Goal: Transaction & Acquisition: Purchase product/service

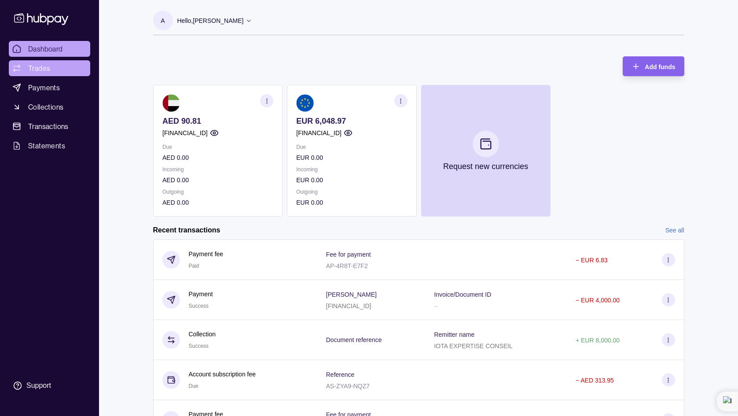
click at [56, 70] on link "Trades" at bounding box center [49, 68] width 81 height 16
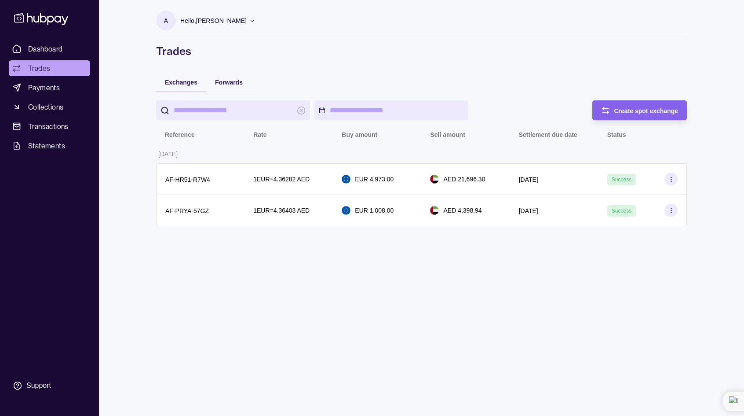
click at [223, 76] on div "Forwards" at bounding box center [228, 81] width 45 height 19
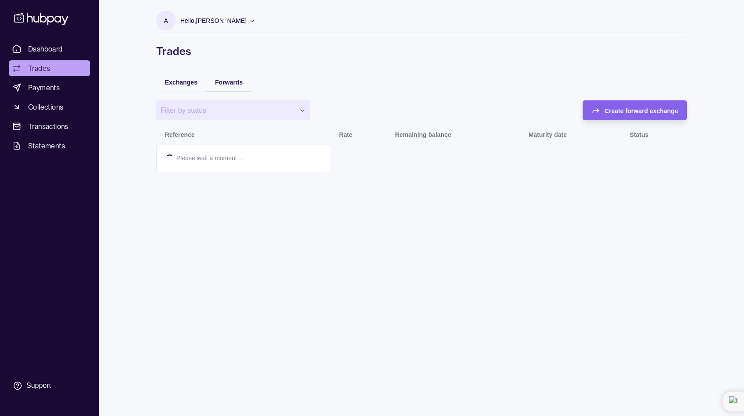
click at [227, 81] on span "Forwards" at bounding box center [229, 82] width 28 height 7
click at [180, 84] on span "Exchanges" at bounding box center [181, 82] width 33 height 7
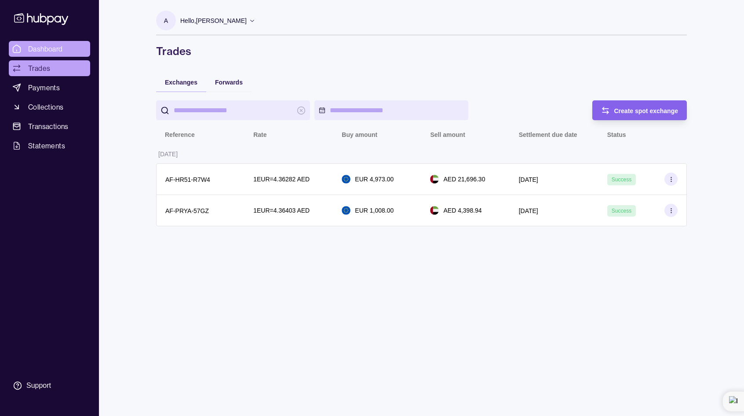
click at [43, 43] on link "Dashboard" at bounding box center [49, 49] width 81 height 16
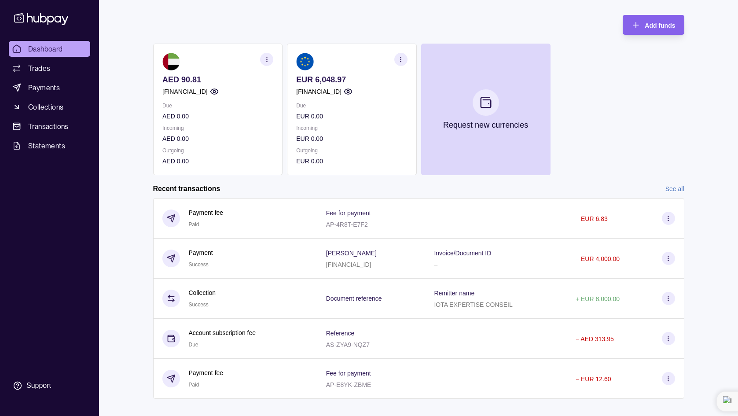
scroll to position [36, 0]
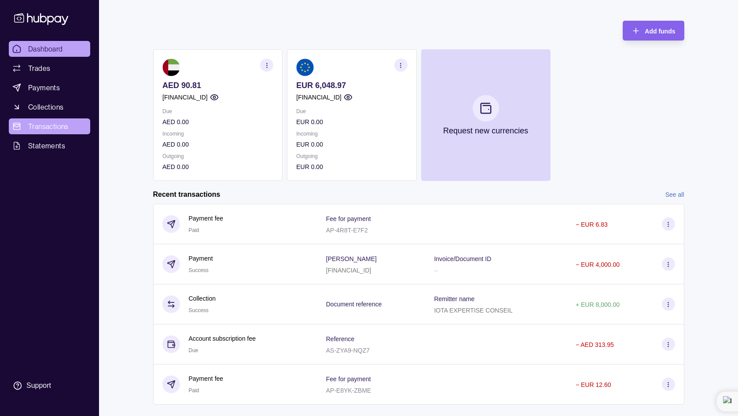
click at [58, 128] on span "Transactions" at bounding box center [48, 126] width 40 height 11
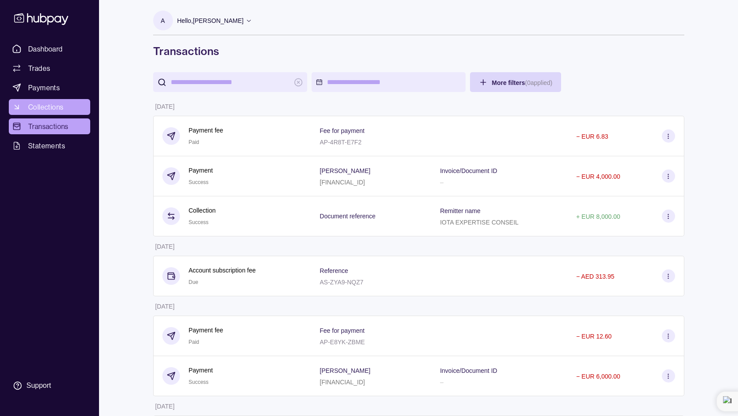
click at [79, 105] on link "Collections" at bounding box center [49, 107] width 81 height 16
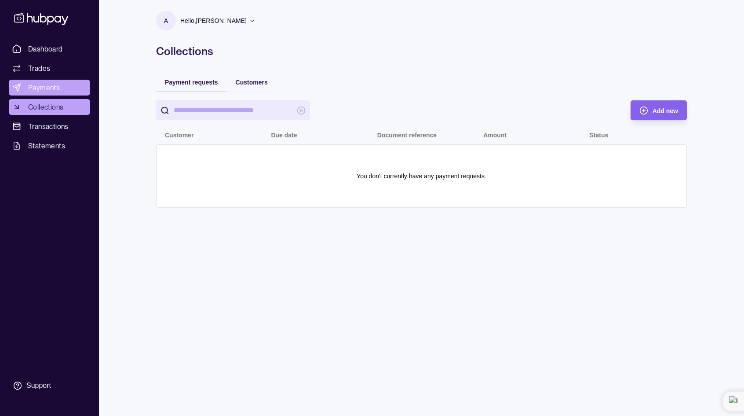
click at [81, 92] on link "Payments" at bounding box center [49, 88] width 81 height 16
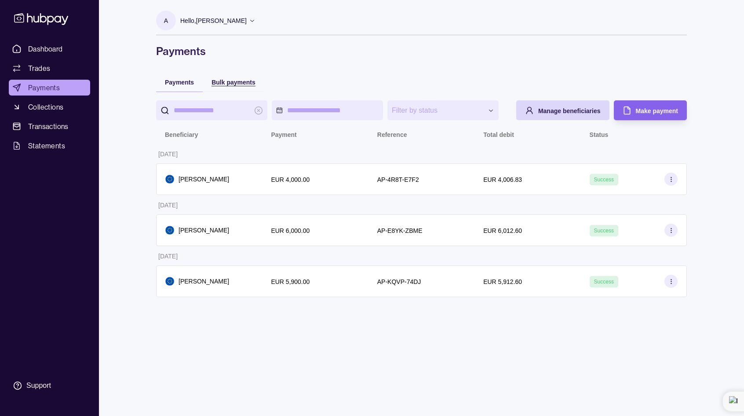
click at [212, 81] on span "Bulk payments" at bounding box center [234, 82] width 44 height 7
click at [184, 85] on span "Payments" at bounding box center [179, 82] width 29 height 7
click at [577, 108] on span "Manage beneficiaries" at bounding box center [570, 110] width 62 height 7
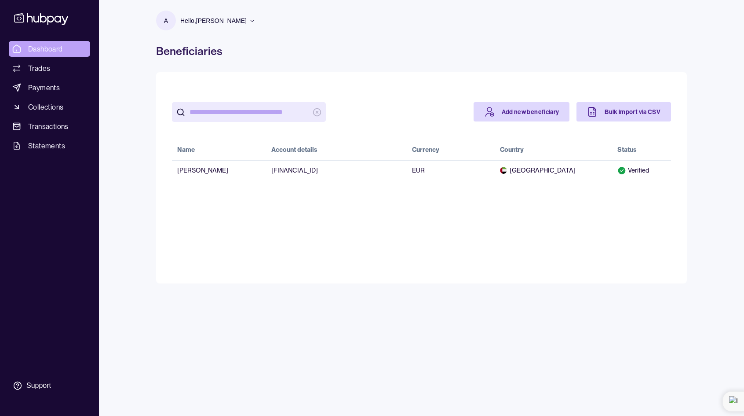
click at [50, 53] on span "Dashboard" at bounding box center [45, 49] width 35 height 11
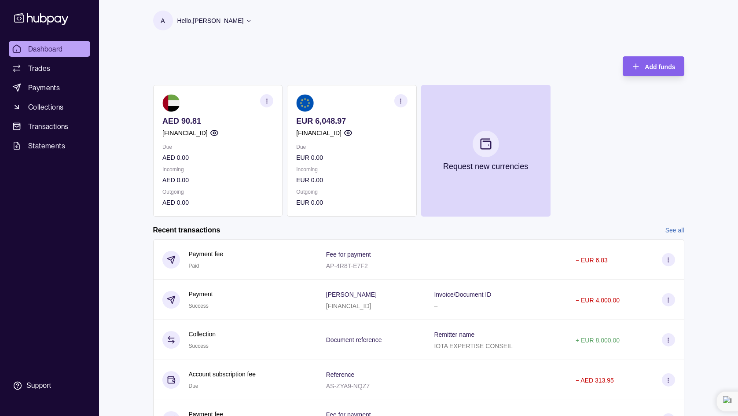
click at [405, 103] on section "button" at bounding box center [400, 100] width 13 height 13
click at [653, 63] on span "Add funds" at bounding box center [660, 66] width 30 height 7
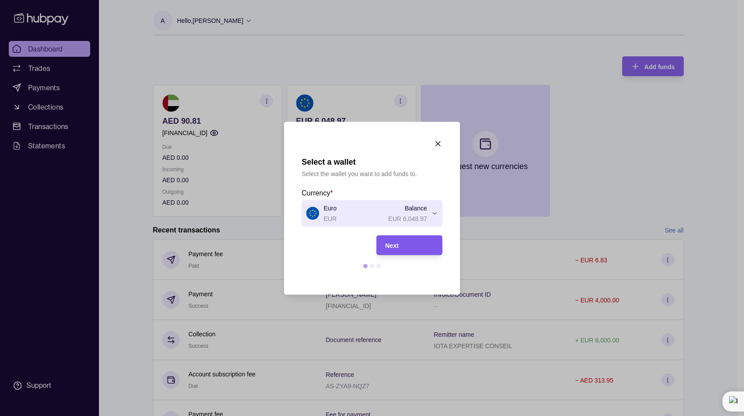
click at [400, 246] on div "Next" at bounding box center [409, 245] width 48 height 11
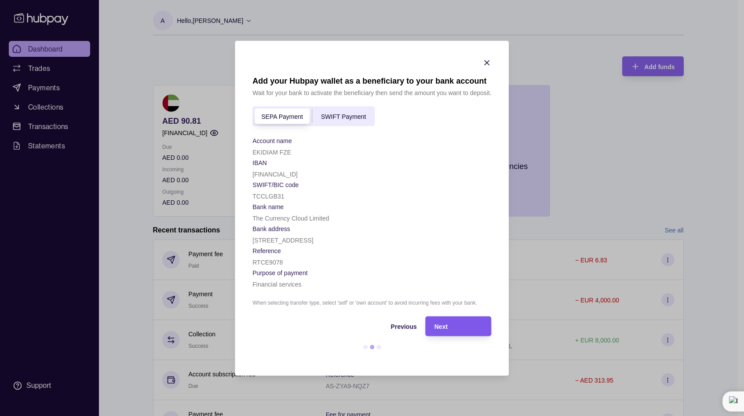
click at [439, 329] on span "Next" at bounding box center [441, 326] width 13 height 7
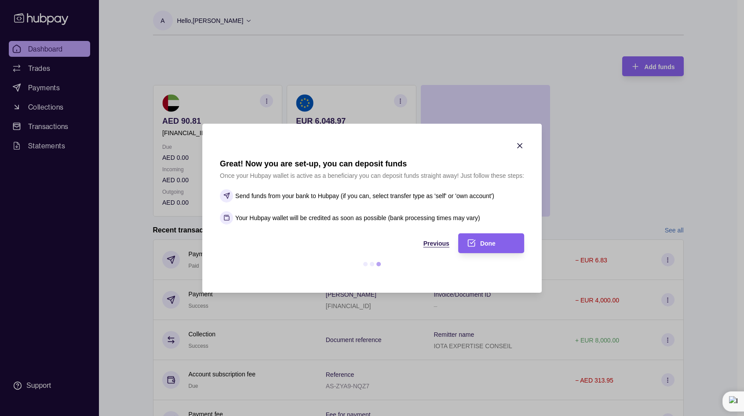
click at [432, 245] on span "Previous" at bounding box center [437, 243] width 26 height 7
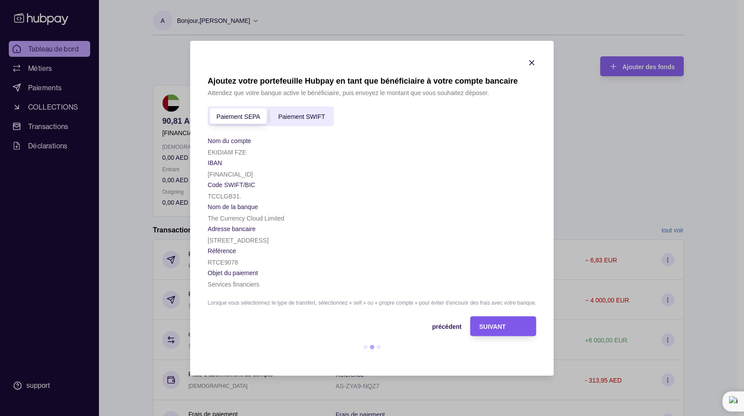
click at [476, 328] on div "SUIVANT" at bounding box center [497, 326] width 62 height 20
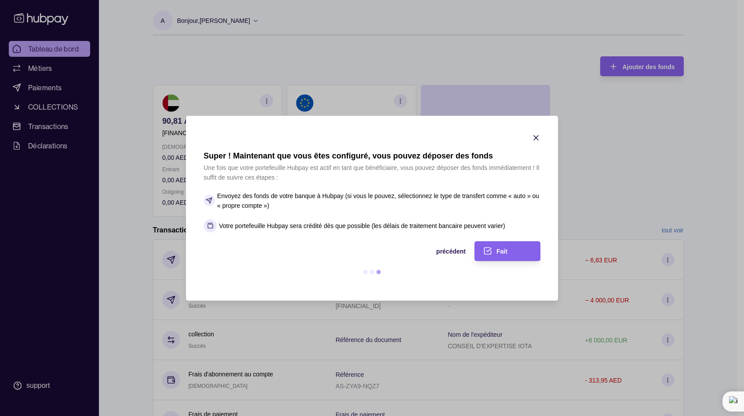
click at [542, 136] on section "Super ! Maintenant que vous êtes configuré, vous pouvez déposer des fonds Une f…" at bounding box center [372, 208] width 372 height 185
click at [539, 135] on icon "button" at bounding box center [536, 137] width 9 height 9
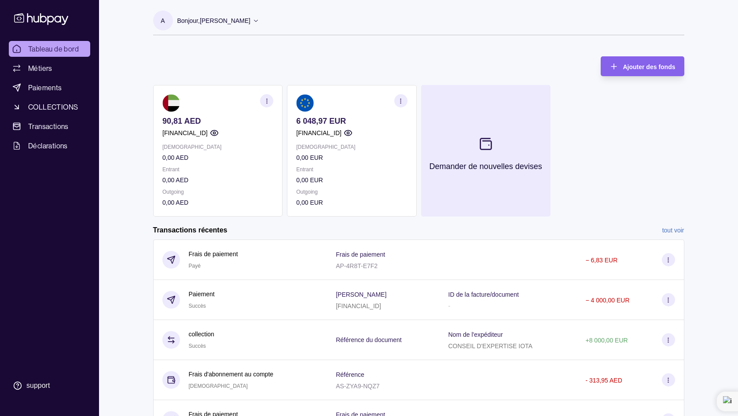
click at [532, 139] on button "Demander de nouvelles devises" at bounding box center [485, 151] width 129 height 132
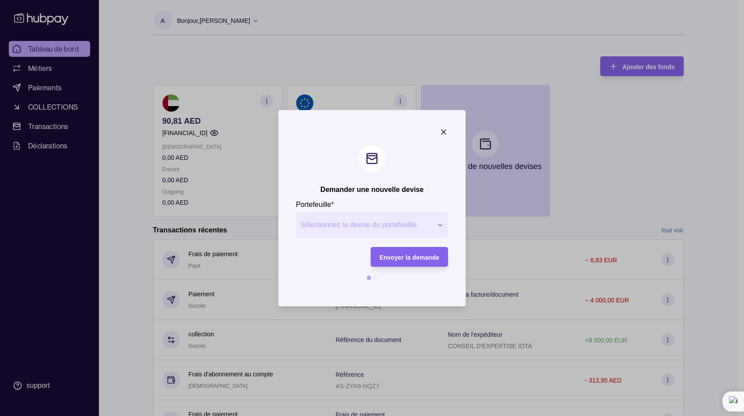
click at [441, 128] on icon "button" at bounding box center [444, 132] width 9 height 9
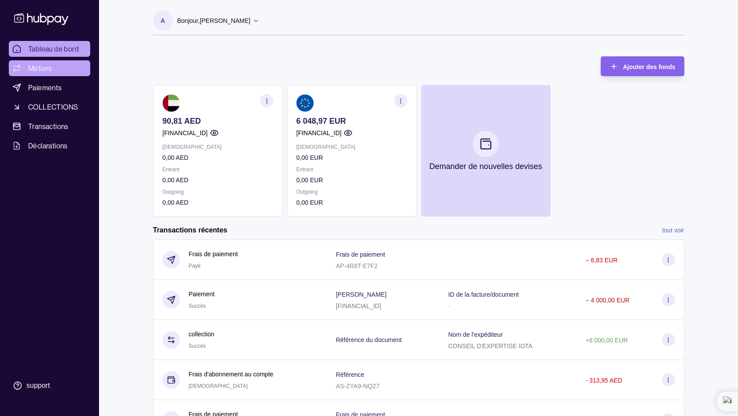
click at [46, 67] on span "Métiers" at bounding box center [40, 68] width 24 height 11
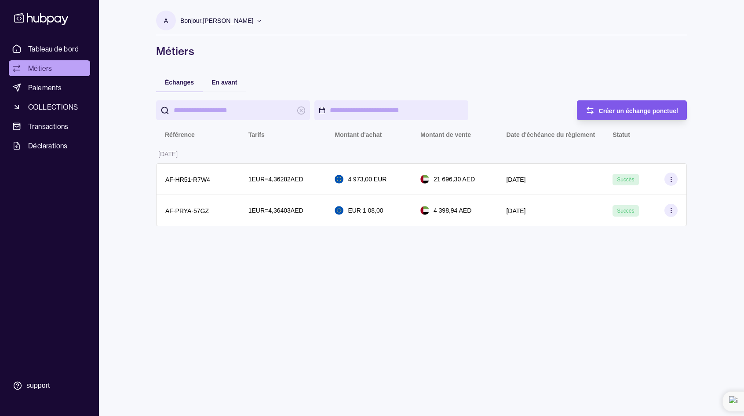
click at [613, 112] on span "Créer un échange ponctuel" at bounding box center [638, 110] width 79 height 7
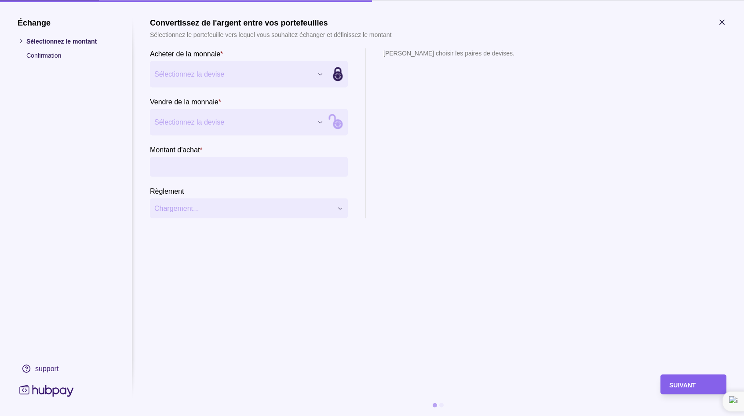
click at [217, 415] on div "Échange Sélectionnez le montant Confirmation support Convertissez de l'argent e…" at bounding box center [372, 416] width 744 height 0
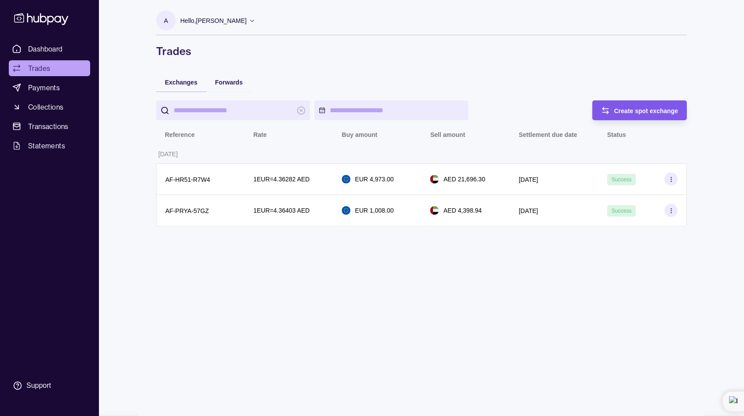
click at [631, 113] on span "Create spot exchange" at bounding box center [647, 110] width 64 height 7
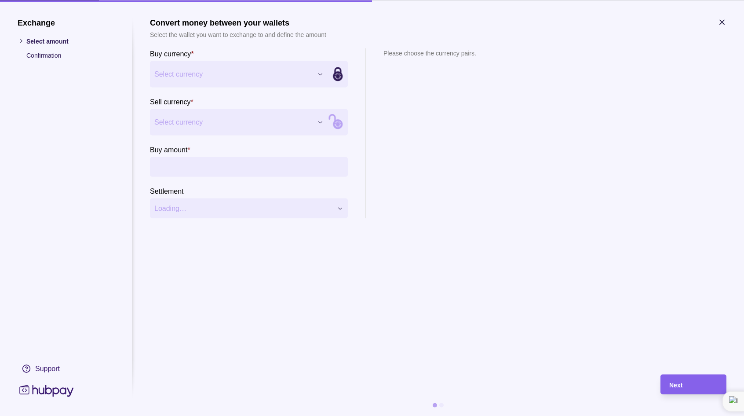
click at [235, 415] on div "Exchange Select amount Confirmation Support Convert money between your wallets …" at bounding box center [372, 416] width 744 height 0
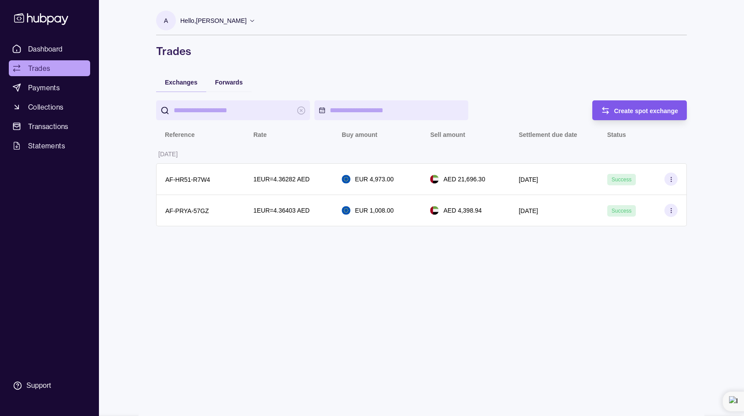
click at [629, 106] on div "Create spot exchange" at bounding box center [647, 110] width 64 height 11
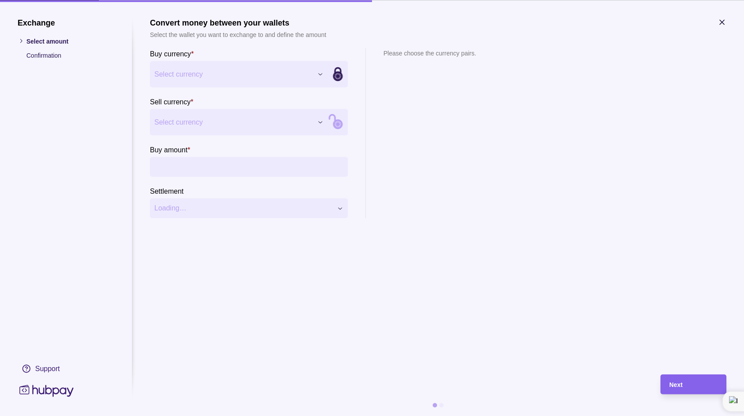
click at [221, 415] on div "Exchange Select amount Confirmation Support Convert money between your wallets …" at bounding box center [372, 416] width 744 height 0
click at [193, 415] on div "Exchange Select amount Confirmation Support Convert money between your wallets …" at bounding box center [372, 416] width 744 height 0
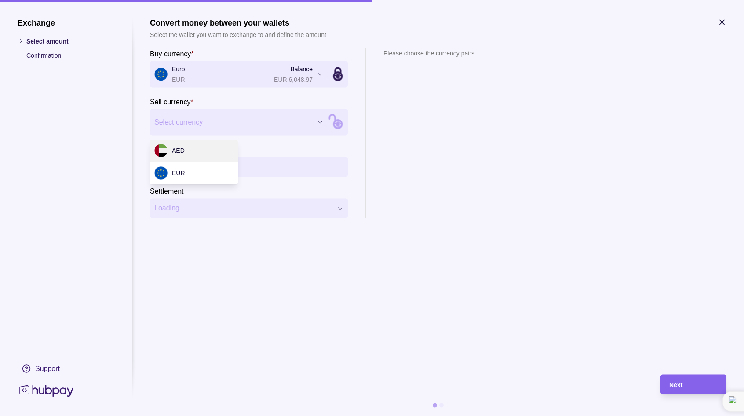
select select "***"
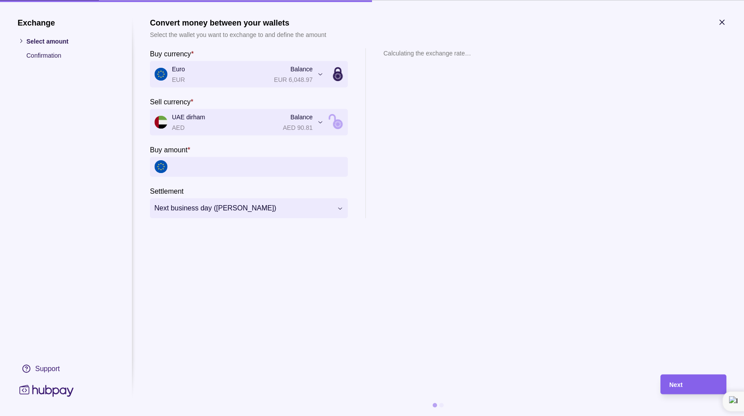
click at [209, 166] on input "Buy amount *" at bounding box center [258, 167] width 172 height 20
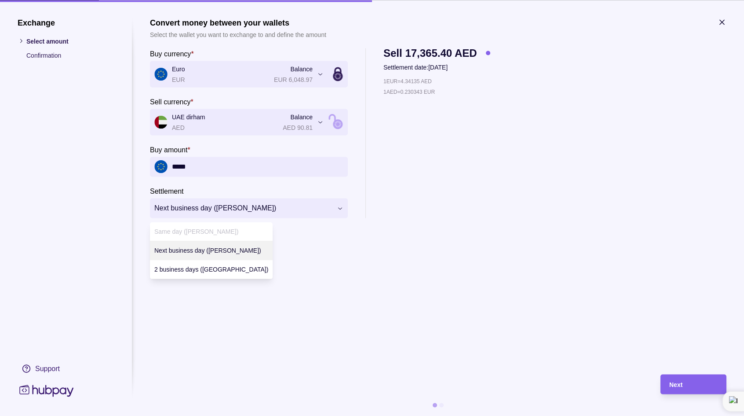
click at [260, 415] on div "**********" at bounding box center [372, 416] width 744 height 0
click at [208, 415] on div "**********" at bounding box center [372, 416] width 744 height 0
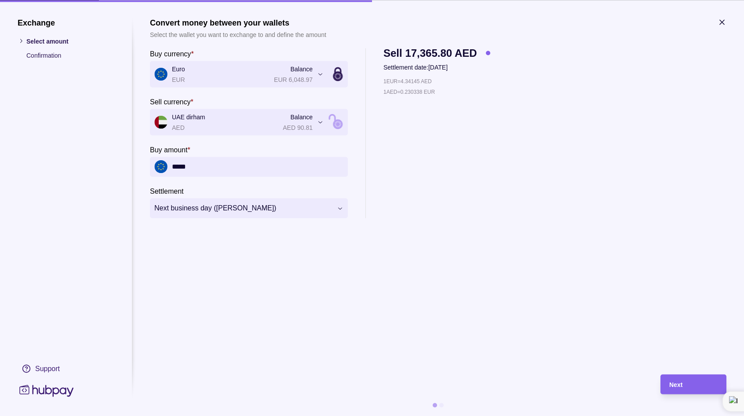
drag, startPoint x: 690, startPoint y: 389, endPoint x: 562, endPoint y: 311, distance: 149.5
click at [562, 311] on section "**********" at bounding box center [438, 217] width 577 height 398
click at [174, 167] on input "*****" at bounding box center [258, 167] width 172 height 20
click at [171, 166] on div "*****" at bounding box center [249, 167] width 198 height 20
click at [279, 181] on section "**********" at bounding box center [249, 133] width 198 height 170
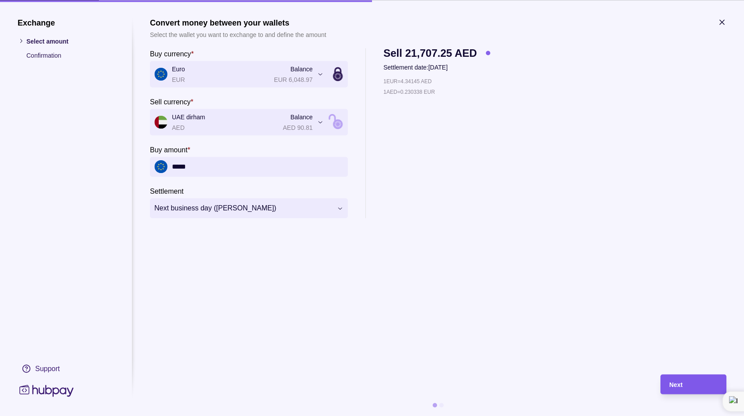
click at [679, 380] on div "Next" at bounding box center [694, 384] width 48 height 11
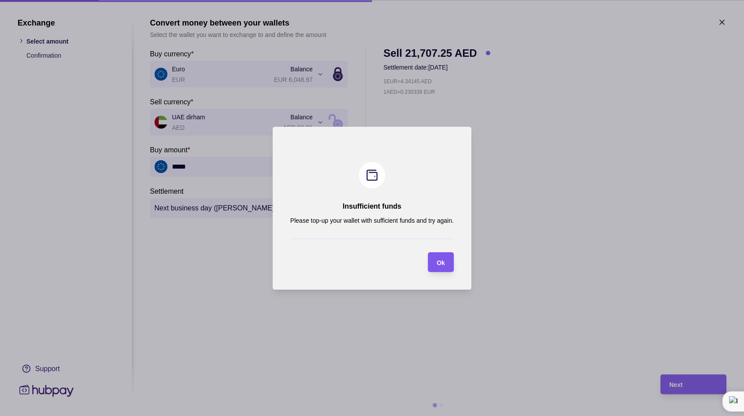
click at [441, 268] on div "Ok" at bounding box center [435, 262] width 22 height 20
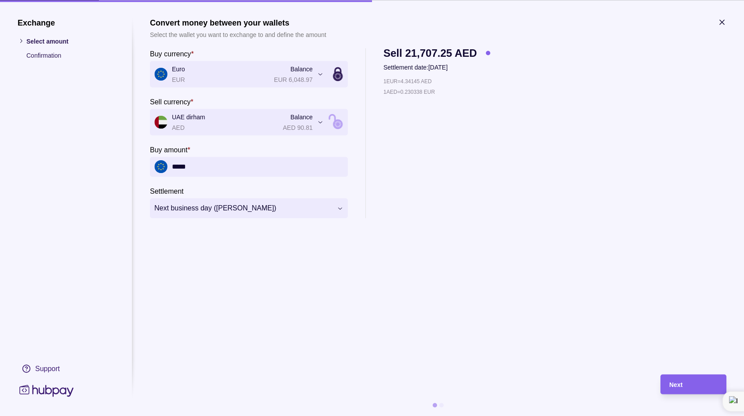
click at [181, 169] on input "*****" at bounding box center [258, 167] width 172 height 20
click at [227, 415] on div "**********" at bounding box center [372, 416] width 744 height 0
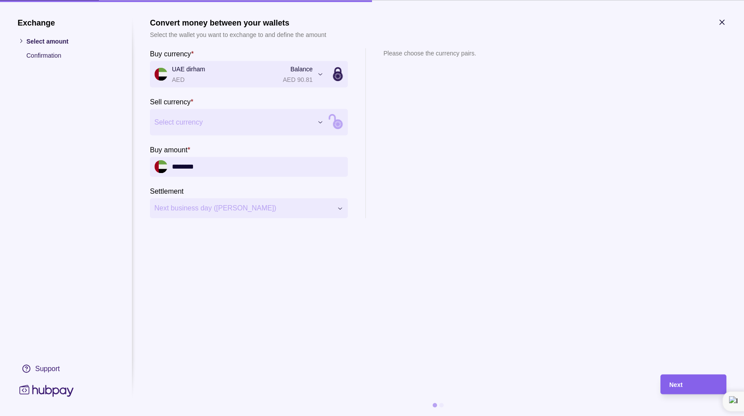
click at [228, 415] on div "Exchange Select amount Confirmation Support Convert money between your wallets …" at bounding box center [372, 416] width 744 height 0
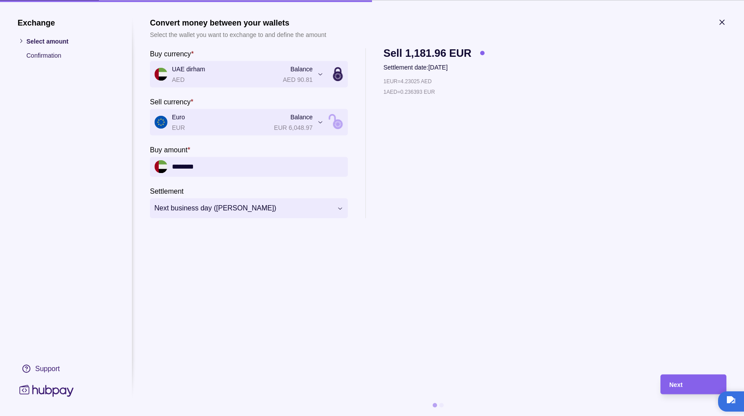
drag, startPoint x: 205, startPoint y: 166, endPoint x: 171, endPoint y: 163, distance: 34.0
click at [171, 163] on div "********" at bounding box center [249, 167] width 198 height 20
type input "*"
type input "******"
click at [282, 415] on div "**********" at bounding box center [372, 416] width 744 height 0
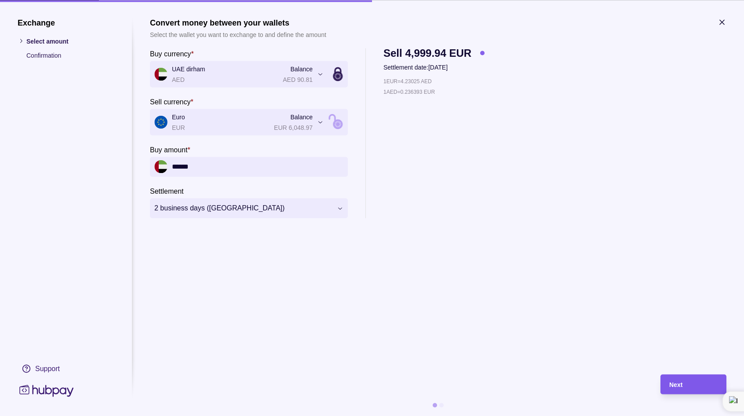
click at [691, 380] on div "Next" at bounding box center [694, 384] width 48 height 11
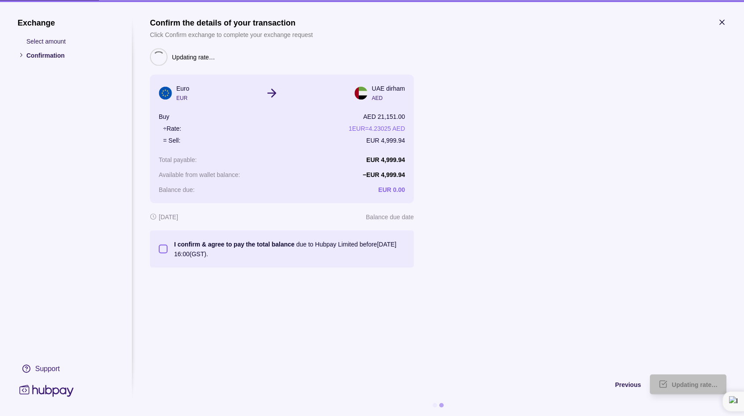
click at [161, 250] on button "I confirm & agree to pay the total balance due to Hubpay Limited before 08 Sep …" at bounding box center [163, 248] width 9 height 9
click at [695, 385] on span "Confirm" at bounding box center [695, 384] width 24 height 7
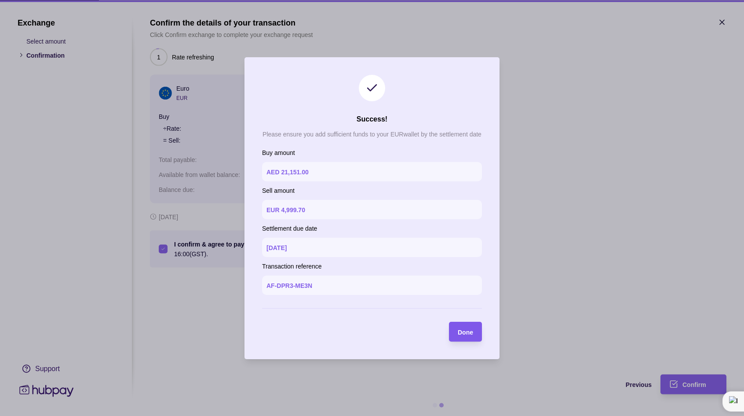
click at [473, 331] on span "Done" at bounding box center [465, 331] width 15 height 7
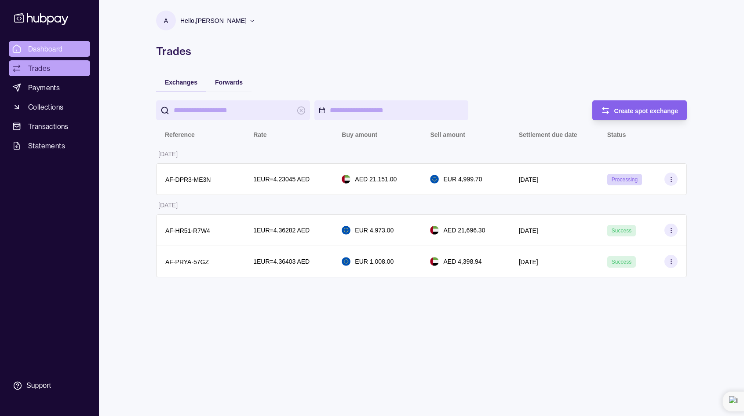
click at [57, 47] on span "Dashboard" at bounding box center [45, 49] width 35 height 11
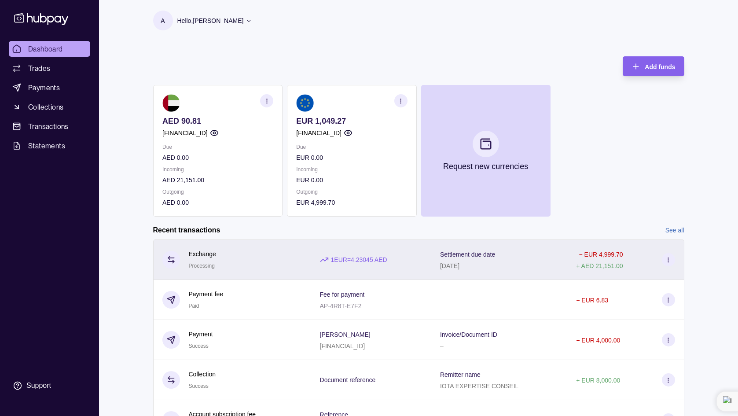
click at [459, 268] on p "08 Sep 2025" at bounding box center [449, 265] width 19 height 7
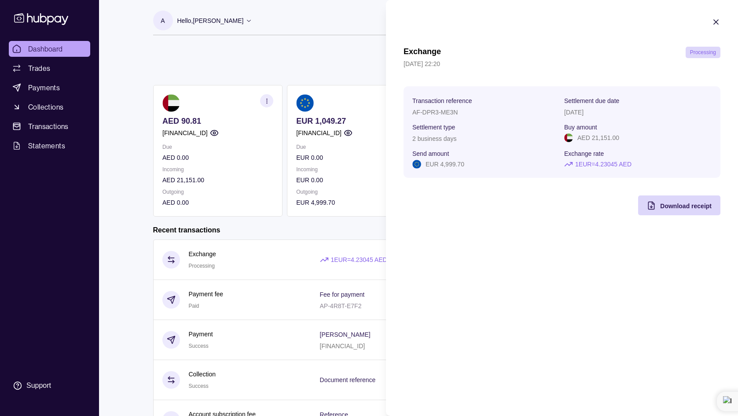
click at [553, 226] on section "Exchange Processing 03 Sep 2025 | 22:20 Transaction reference AF-DPR3-ME3N Sett…" at bounding box center [562, 116] width 352 height 233
click at [717, 22] on icon "button" at bounding box center [715, 22] width 9 height 9
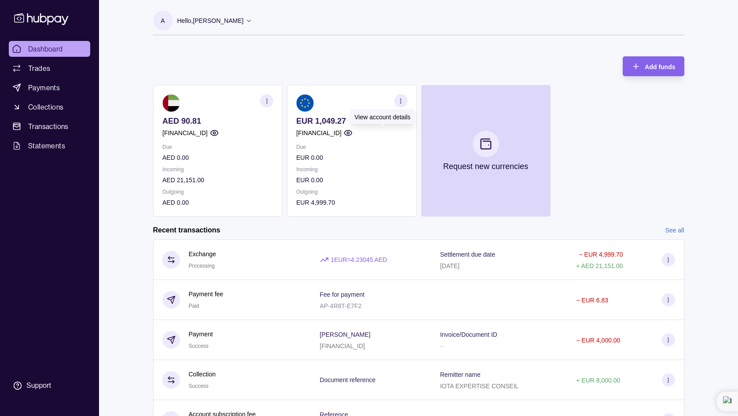
click at [352, 134] on icon "button" at bounding box center [347, 132] width 9 height 9
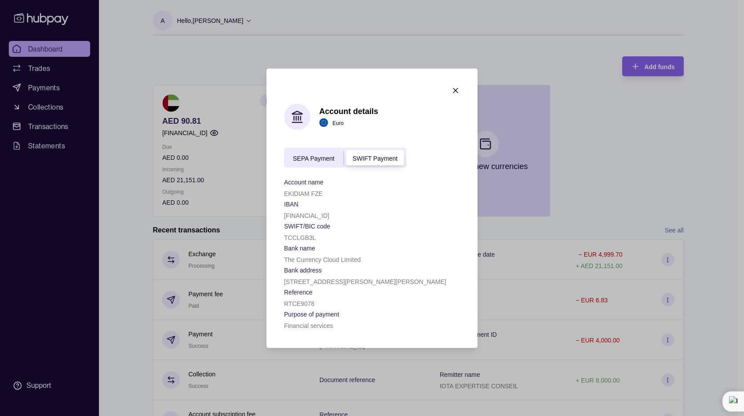
click at [457, 88] on icon "button" at bounding box center [455, 90] width 9 height 9
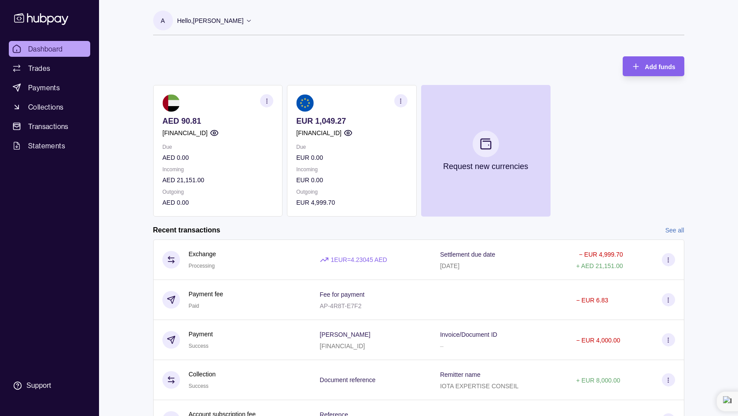
click at [222, 20] on p "Hello, AISSAOUI BENNANI" at bounding box center [210, 21] width 66 height 10
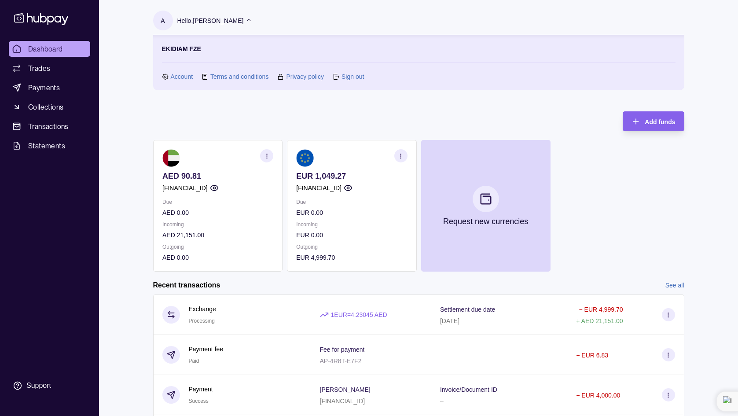
click at [358, 75] on link "Sign out" at bounding box center [352, 77] width 22 height 10
